Goal: Check status: Check status

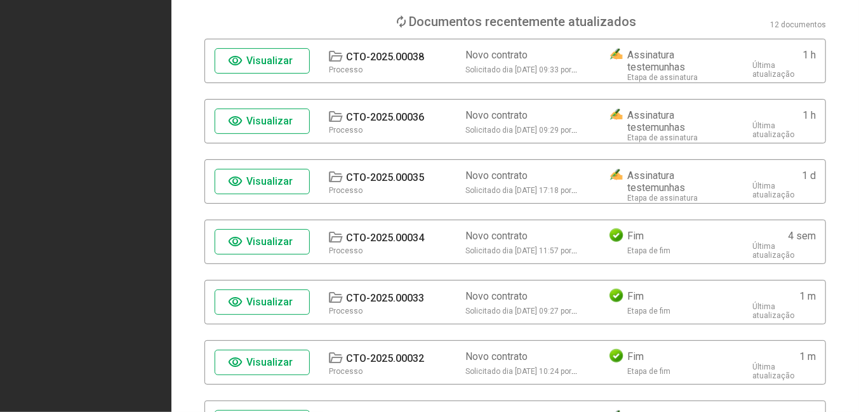
scroll to position [130, 0]
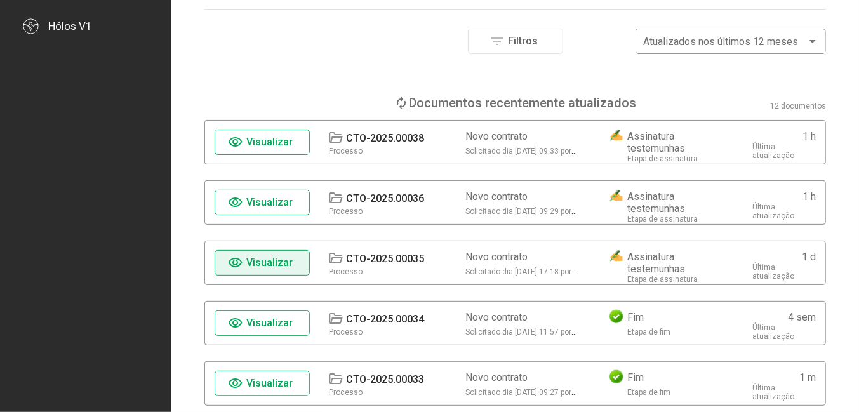
click at [285, 264] on span "Visualizar" at bounding box center [270, 263] width 46 height 12
